Goal: Task Accomplishment & Management: Complete application form

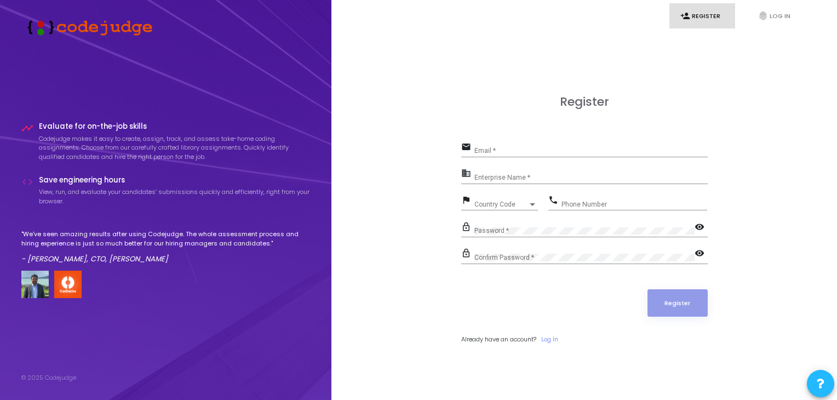
click at [524, 150] on input "Email *" at bounding box center [590, 151] width 233 height 8
type input "[EMAIL_ADDRESS][DOMAIN_NAME]"
type input "07906471085"
click at [519, 173] on div "Enterprise Name *" at bounding box center [590, 175] width 233 height 17
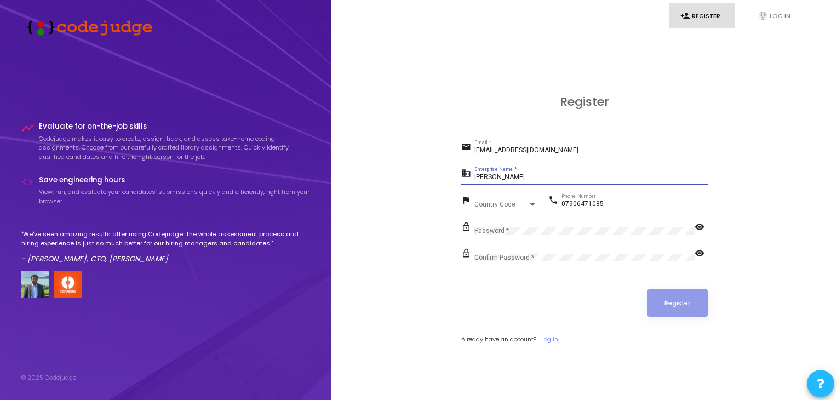
type input "[PERSON_NAME]"
click at [513, 208] on div "Country Code Country Code" at bounding box center [506, 201] width 64 height 17
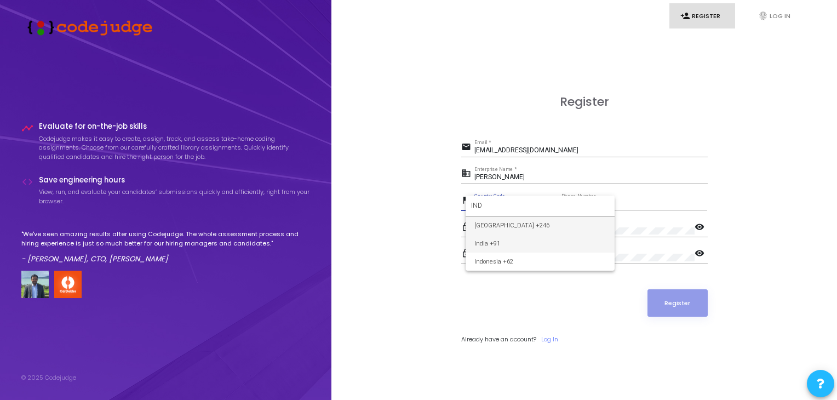
type input "IND"
click at [499, 244] on span "India +91" at bounding box center [539, 243] width 131 height 18
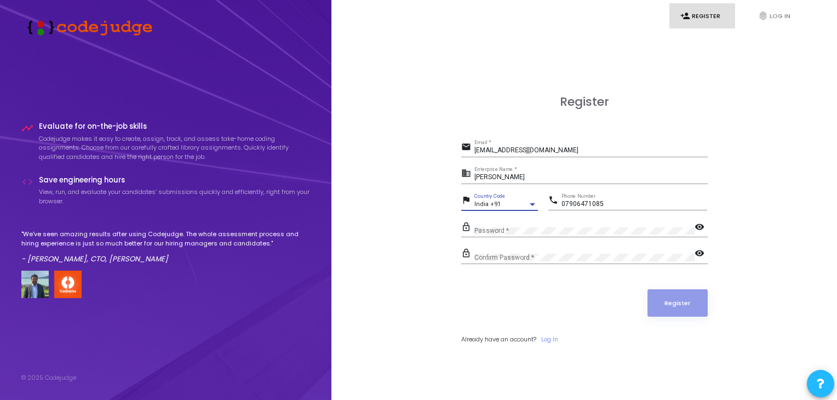
click at [566, 203] on input "07906471085" at bounding box center [635, 205] width 146 height 8
type input "7906471085"
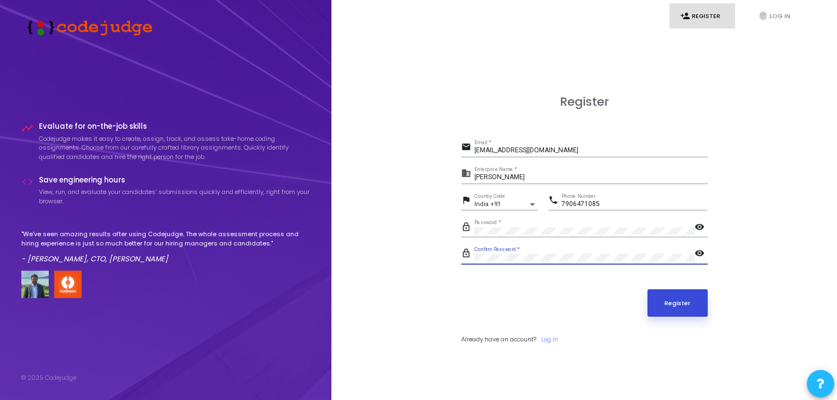
click at [688, 298] on button "Register" at bounding box center [678, 302] width 60 height 27
click at [678, 296] on button "Register" at bounding box center [678, 302] width 60 height 27
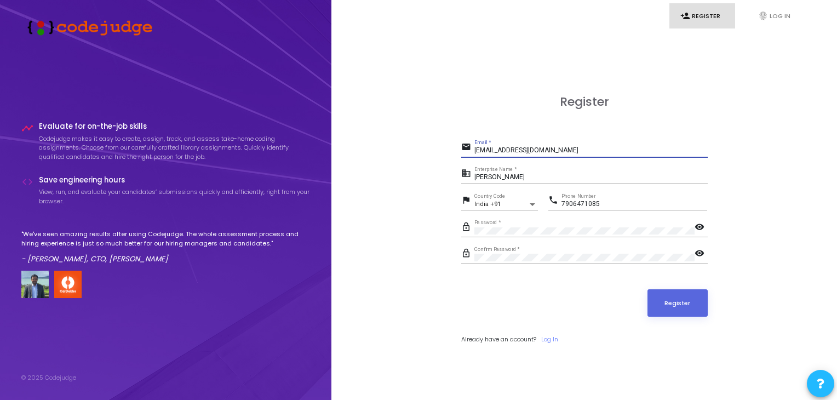
click at [552, 152] on input "[EMAIL_ADDRESS][DOMAIN_NAME]" at bounding box center [590, 151] width 233 height 8
click at [679, 300] on button "Register" at bounding box center [678, 302] width 60 height 27
click at [552, 338] on link "Log In" at bounding box center [549, 339] width 17 height 9
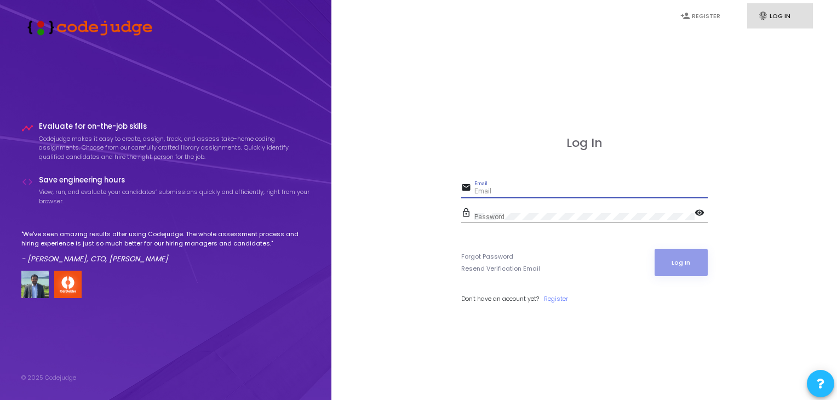
click at [485, 189] on input "Email" at bounding box center [590, 192] width 233 height 8
type input "[EMAIL_ADDRESS][DOMAIN_NAME]"
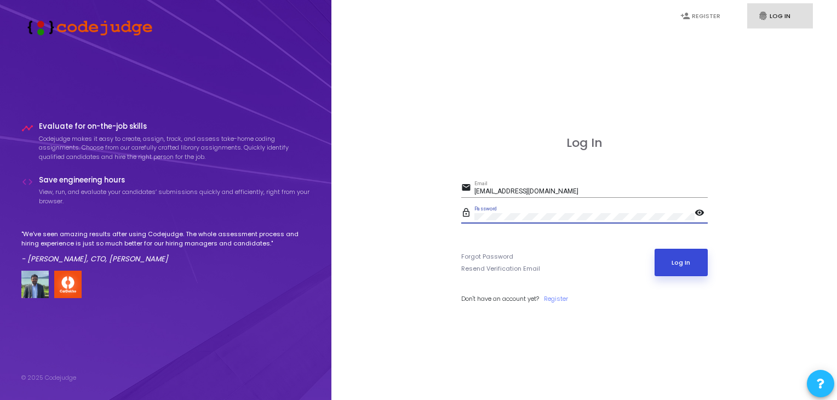
click at [697, 265] on button "Log In" at bounding box center [681, 262] width 53 height 27
click at [557, 295] on link "Register" at bounding box center [556, 298] width 24 height 9
